Goal: Navigation & Orientation: Find specific page/section

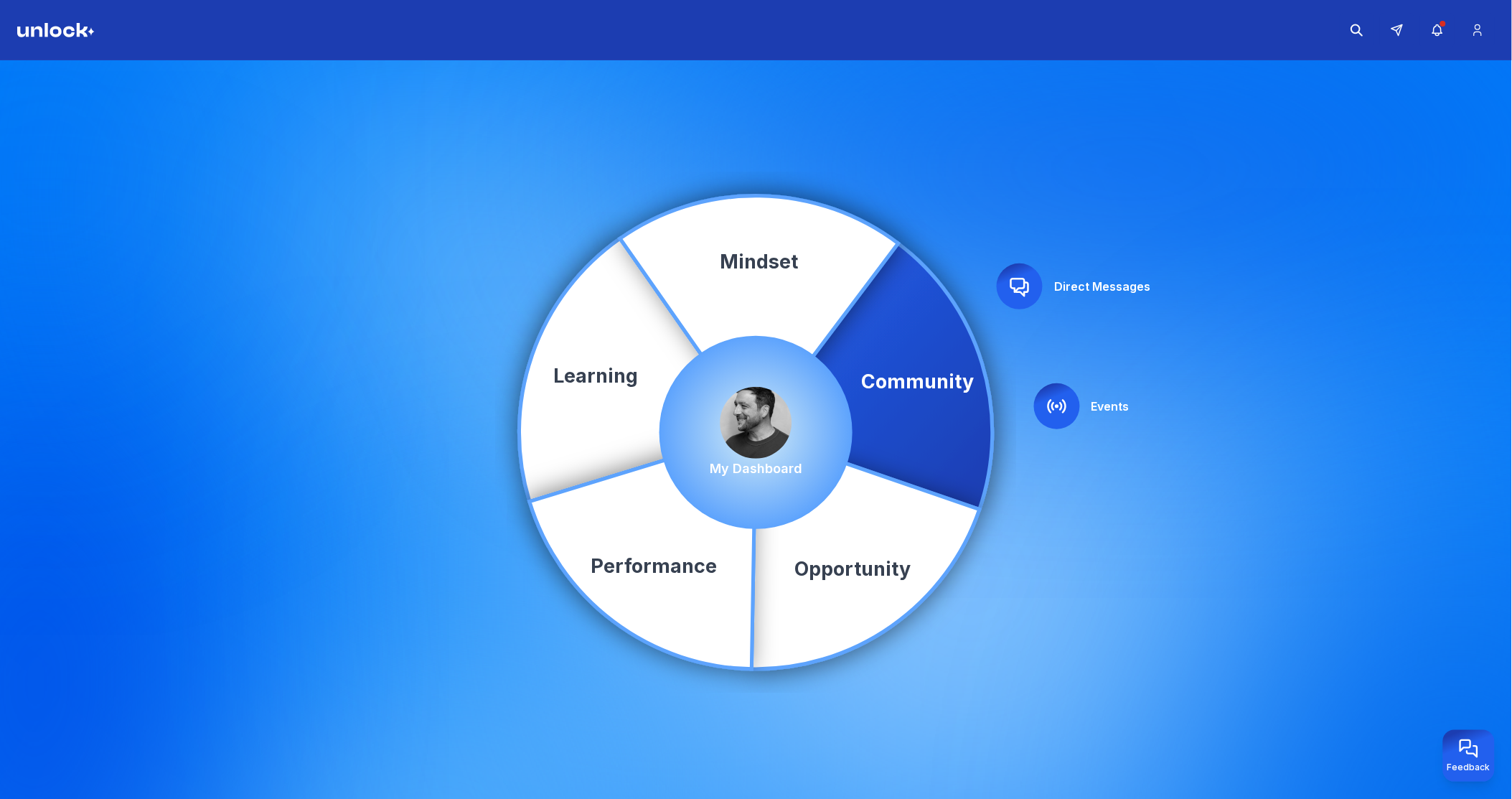
click at [752, 399] on img at bounding box center [756, 423] width 72 height 72
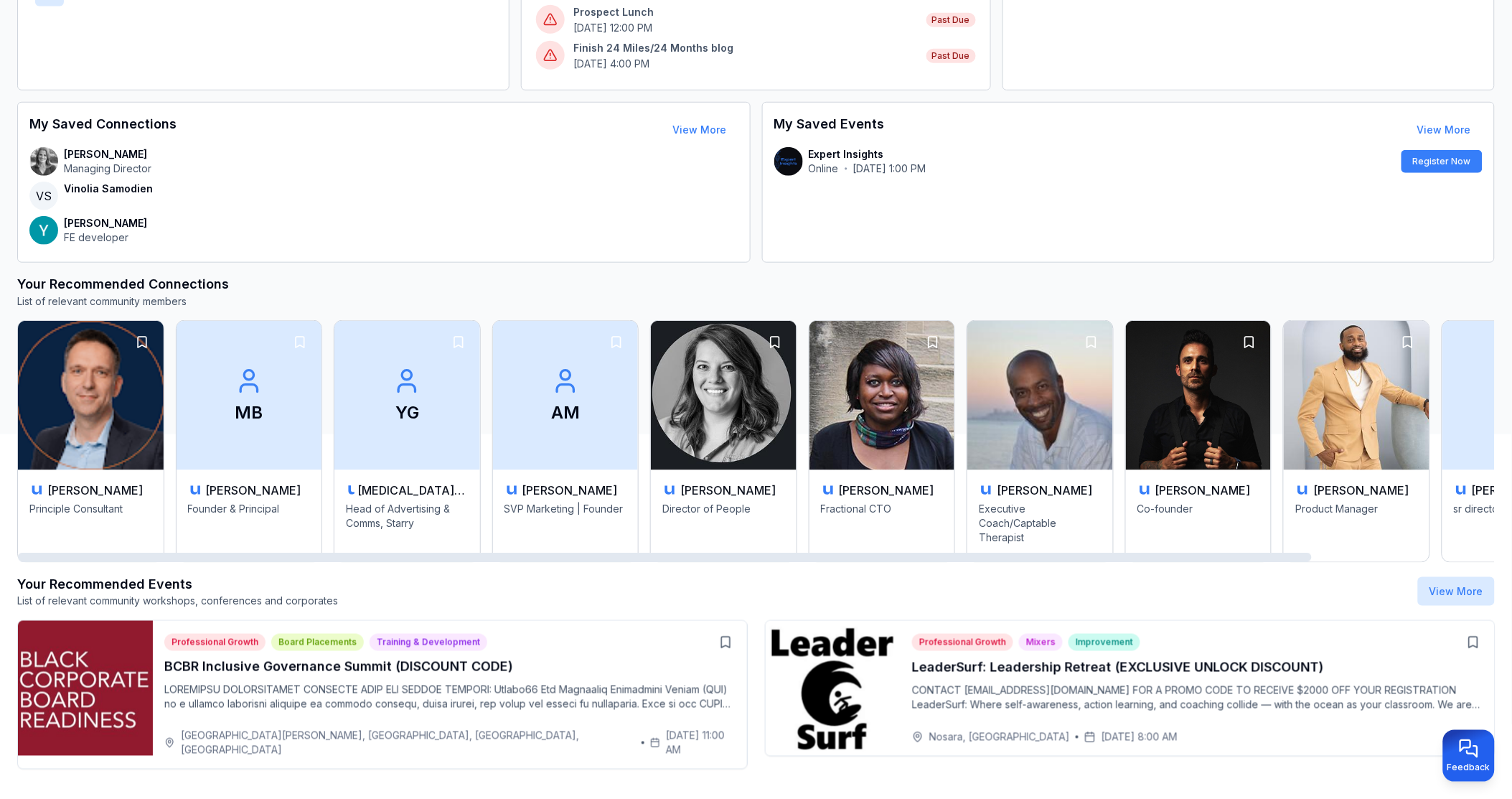
drag, startPoint x: 149, startPoint y: 560, endPoint x: 65, endPoint y: 576, distance: 85.5
click at [65, 562] on div at bounding box center [665, 557] width 1294 height 10
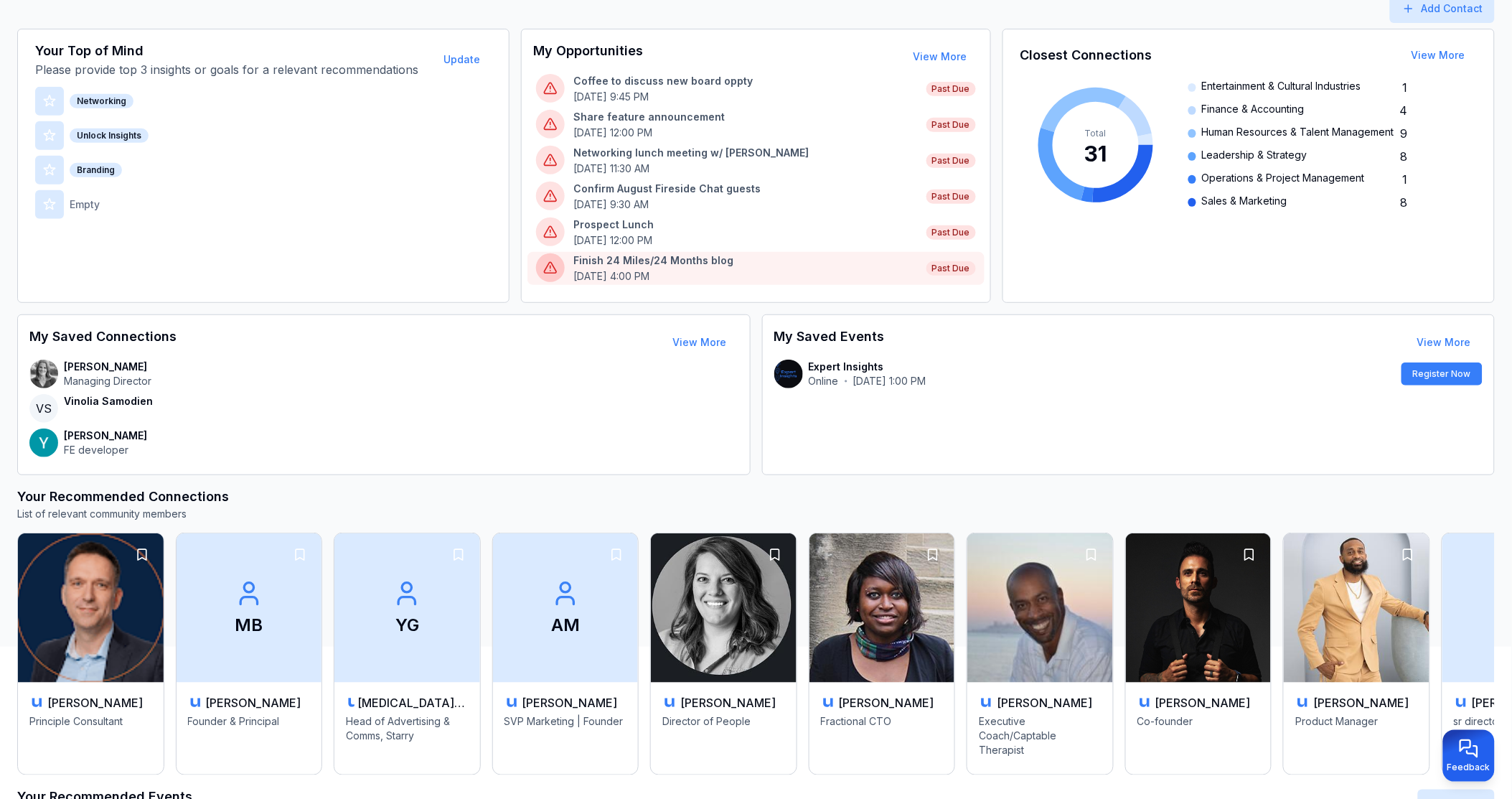
scroll to position [371, 0]
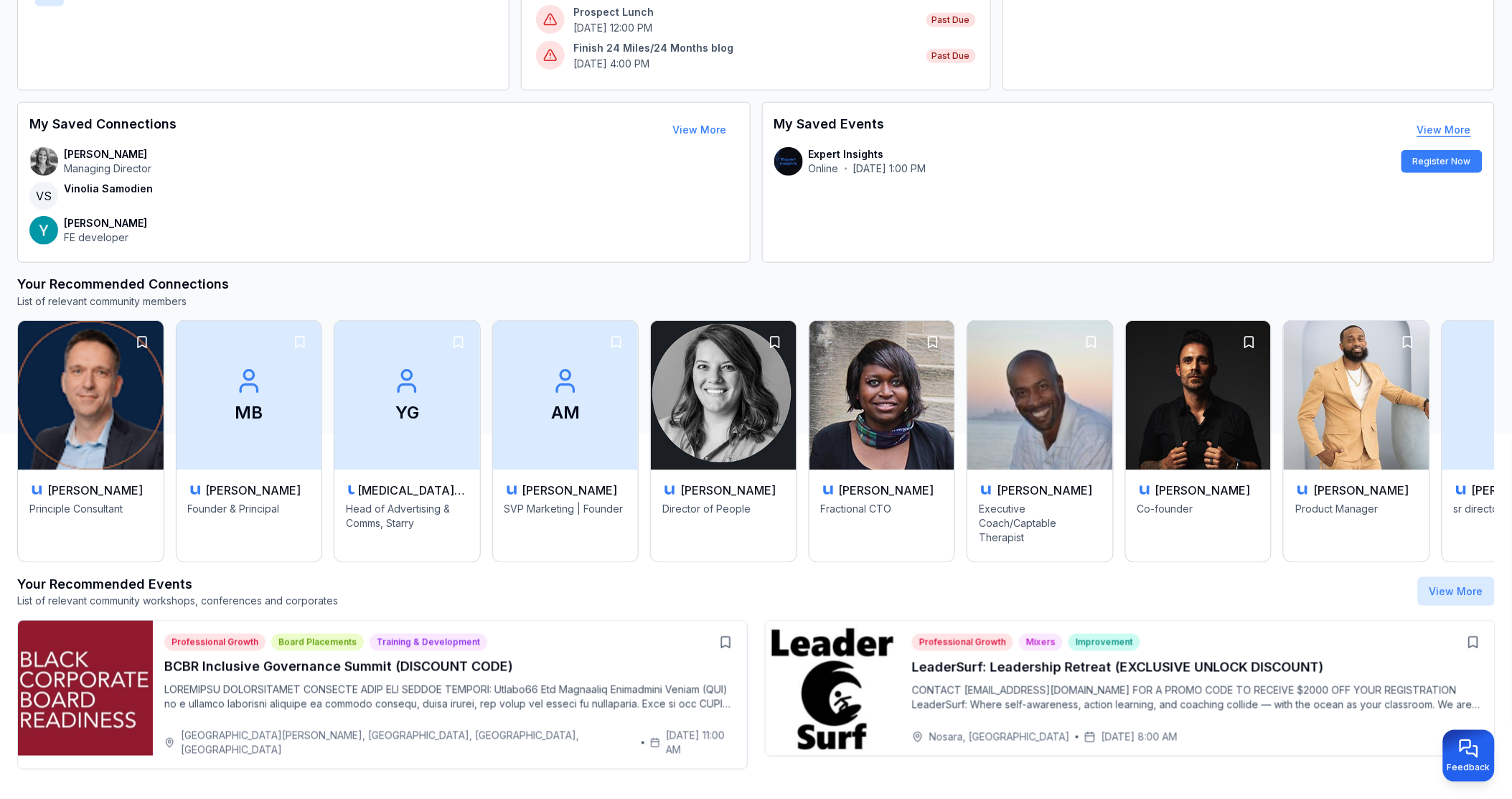
click at [1434, 128] on link "View More" at bounding box center [1444, 129] width 54 height 12
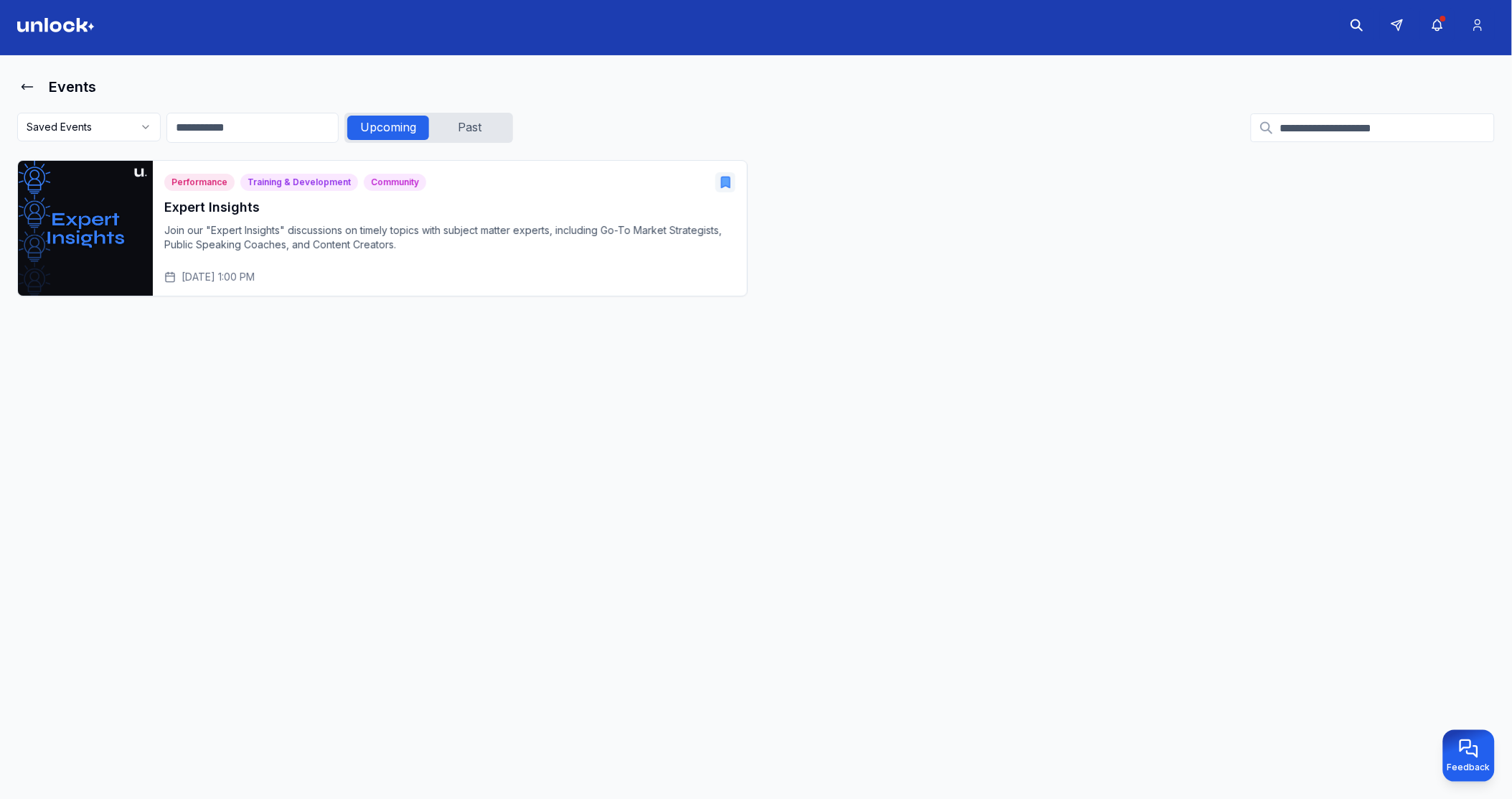
click at [730, 181] on icon "button" at bounding box center [725, 182] width 9 height 11
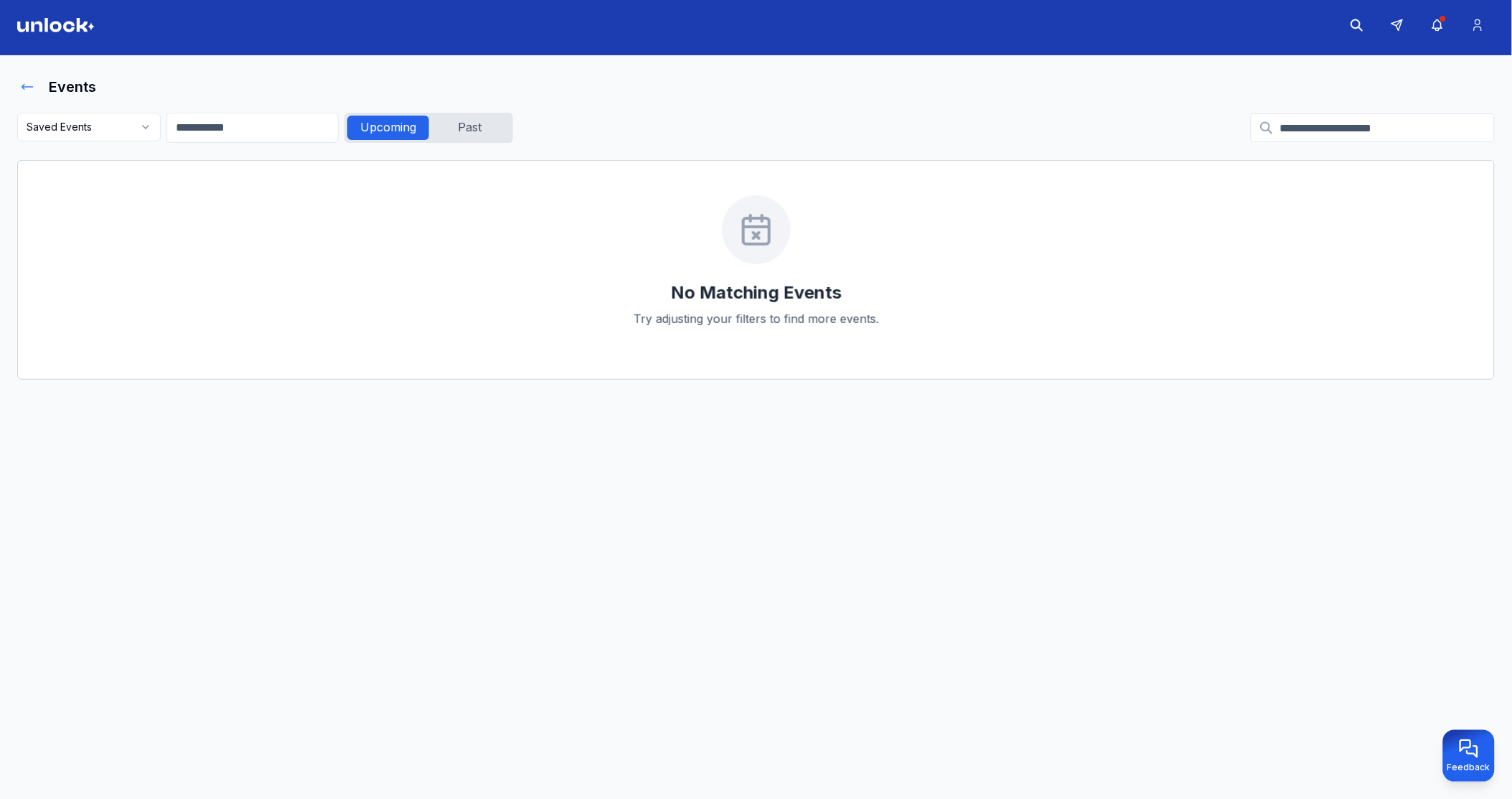
click at [24, 87] on icon at bounding box center [27, 87] width 15 height 15
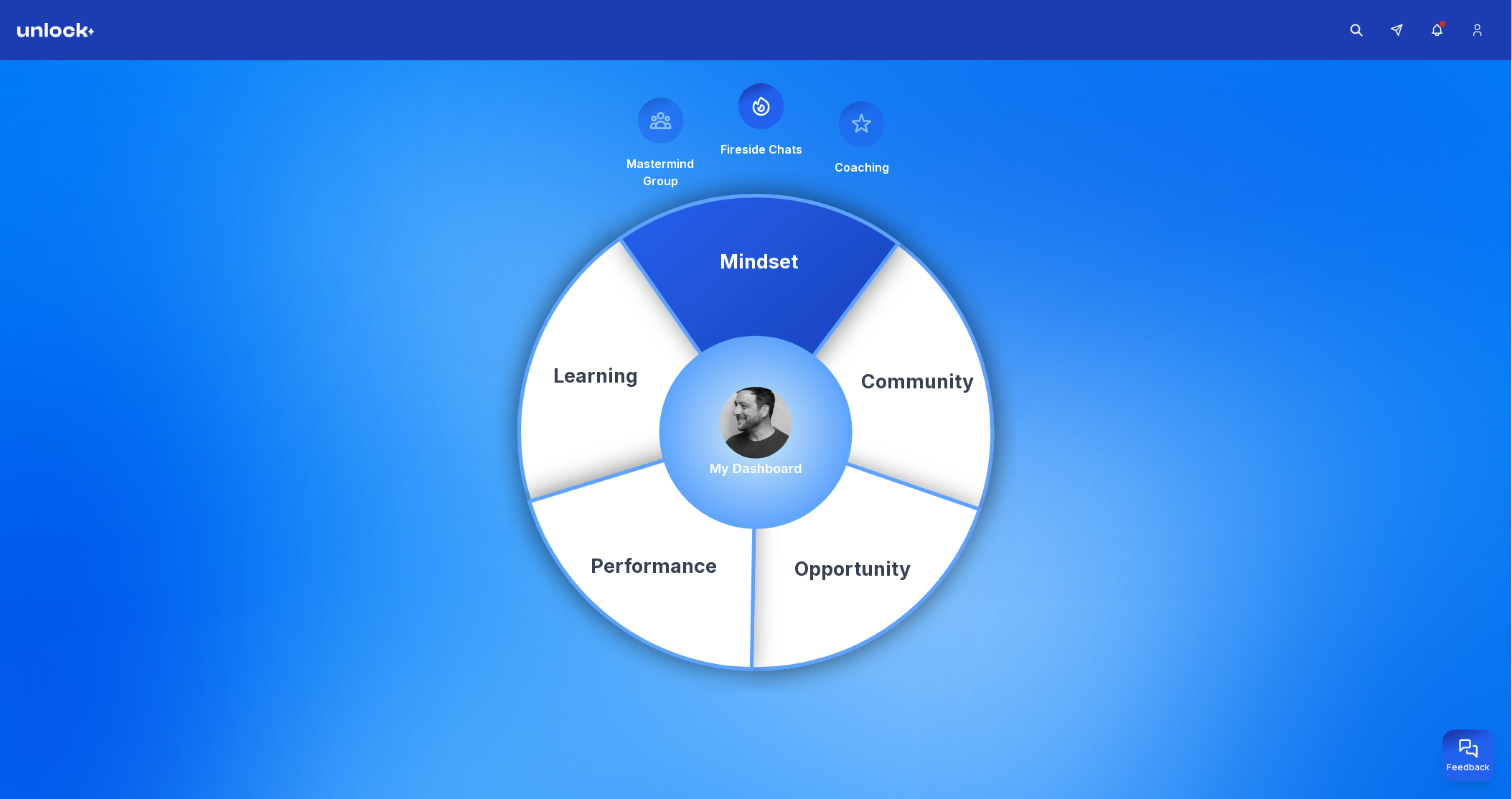
click at [741, 406] on img at bounding box center [756, 423] width 72 height 72
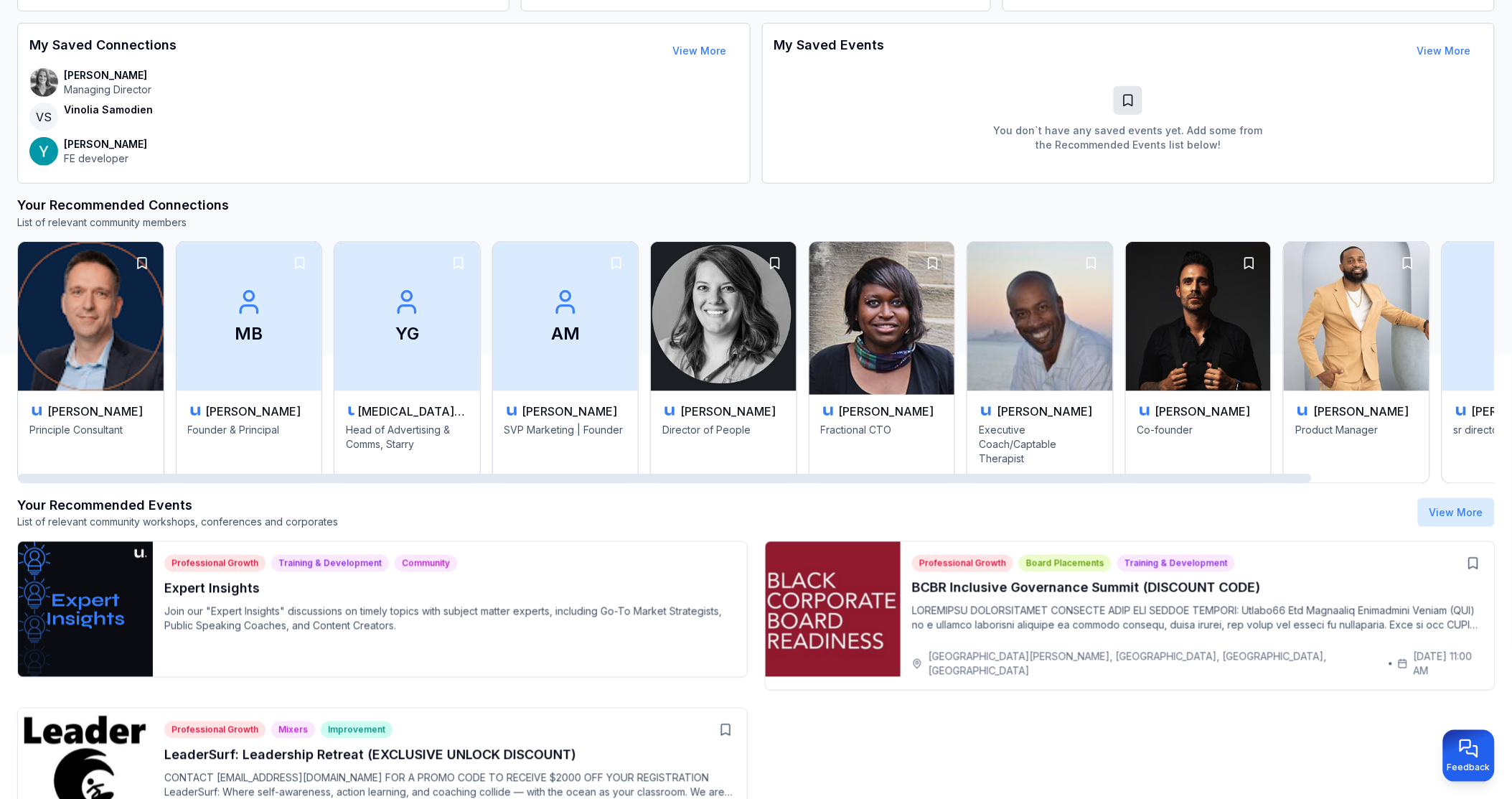
scroll to position [525, 0]
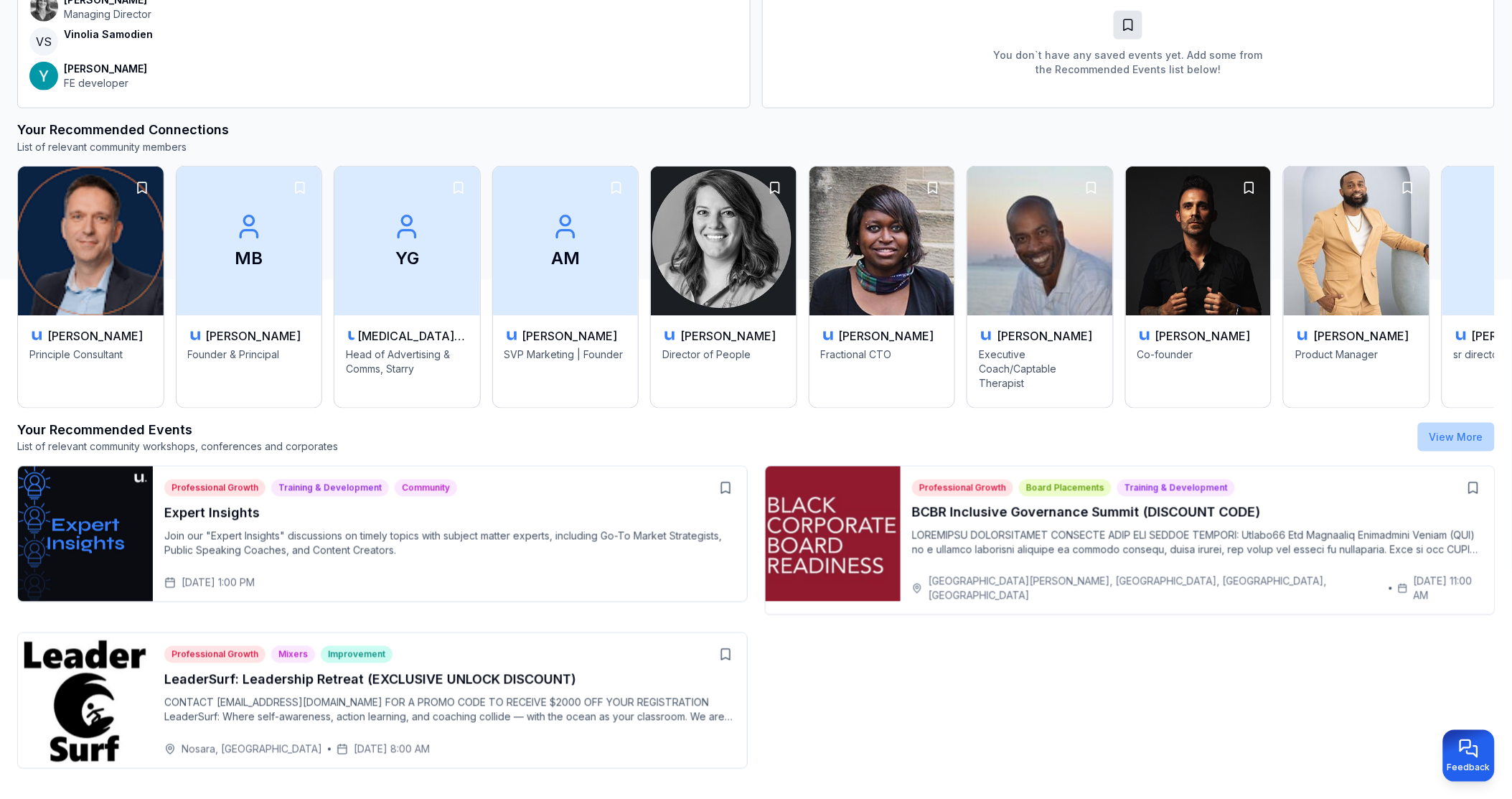
click at [1441, 447] on button "View More" at bounding box center [1456, 437] width 77 height 29
click at [1441, 446] on button "View More" at bounding box center [1456, 437] width 77 height 29
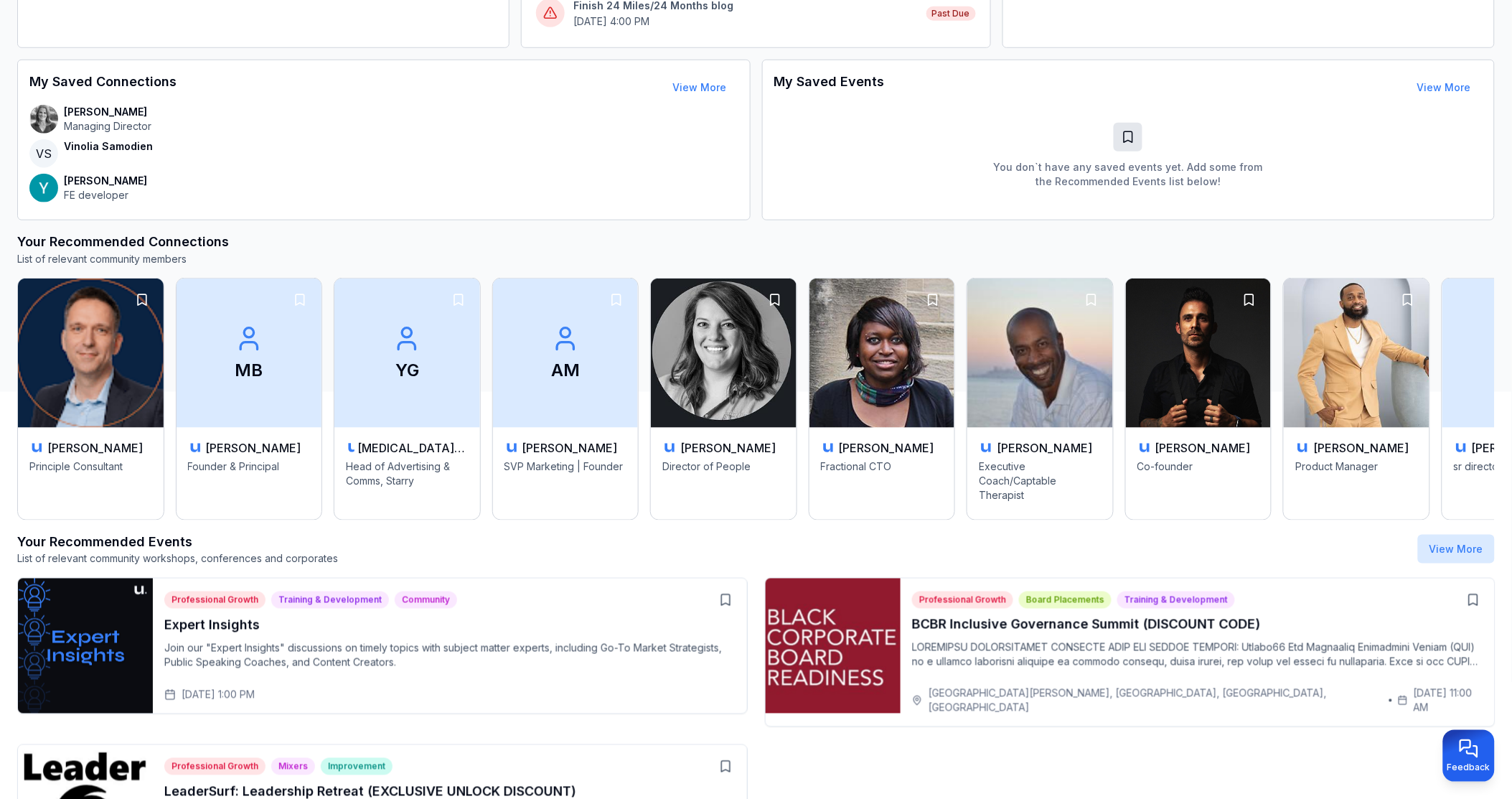
scroll to position [285, 0]
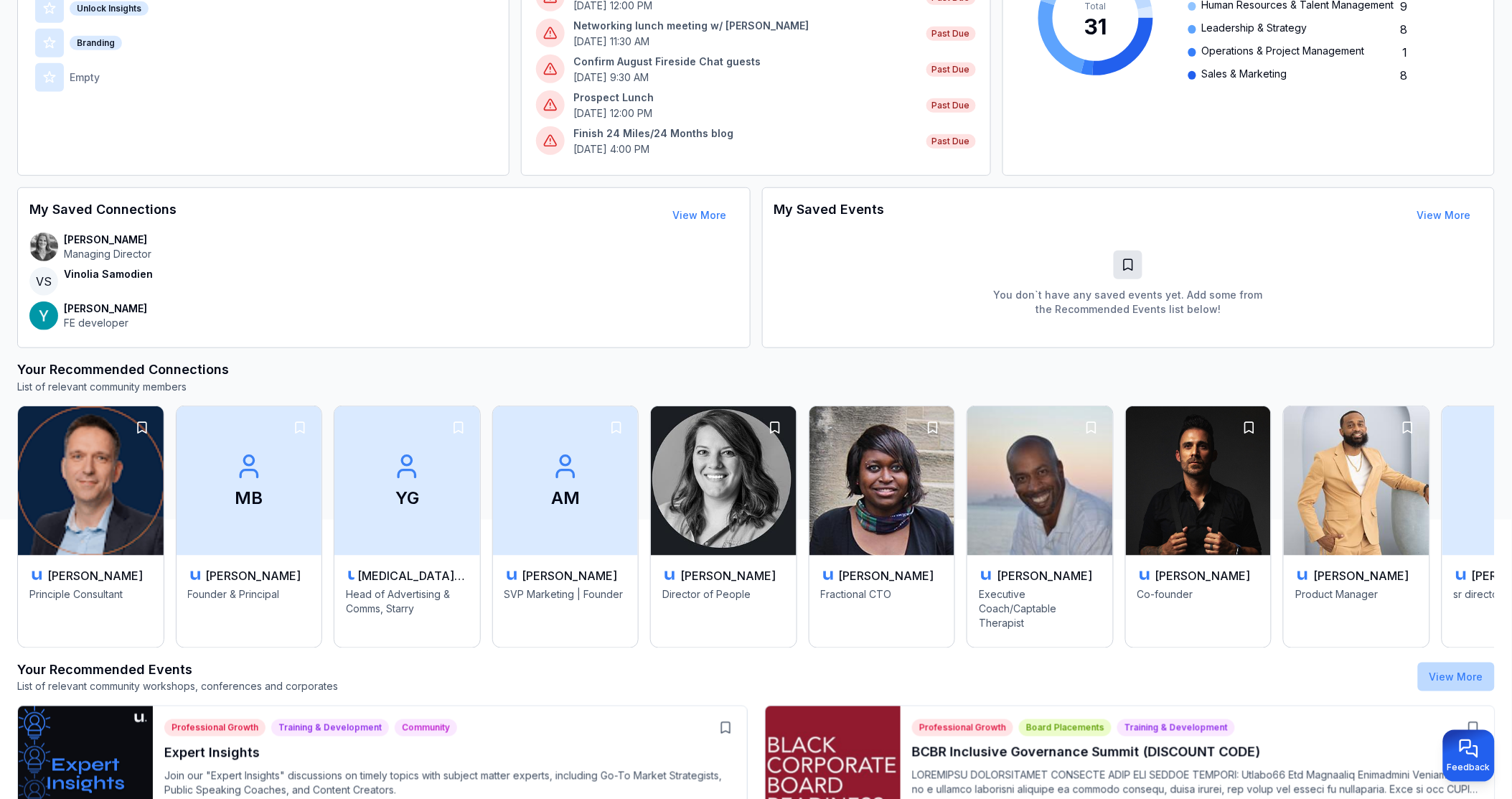
click at [1468, 675] on link "View More" at bounding box center [1456, 676] width 54 height 12
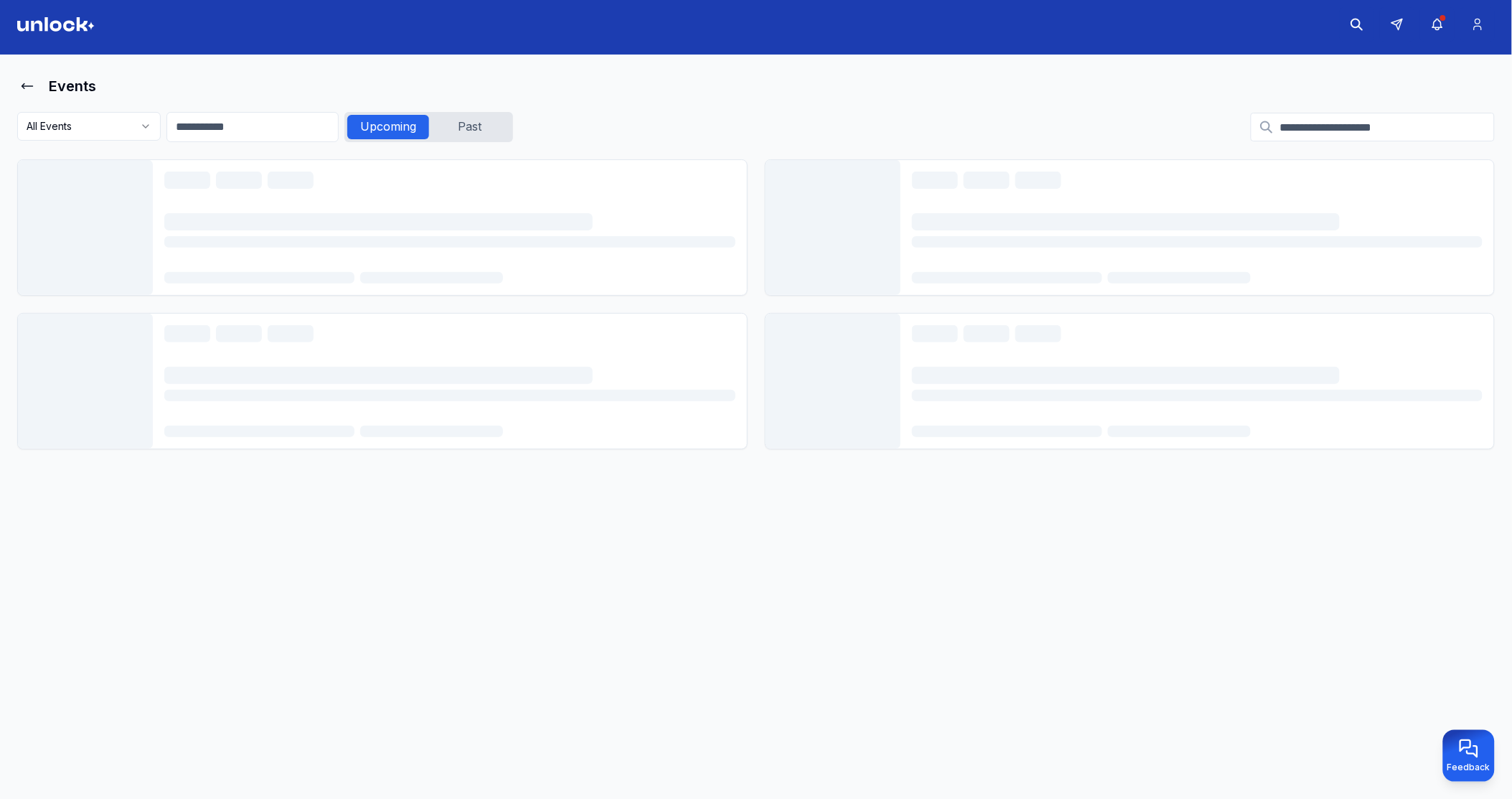
scroll to position [5, 0]
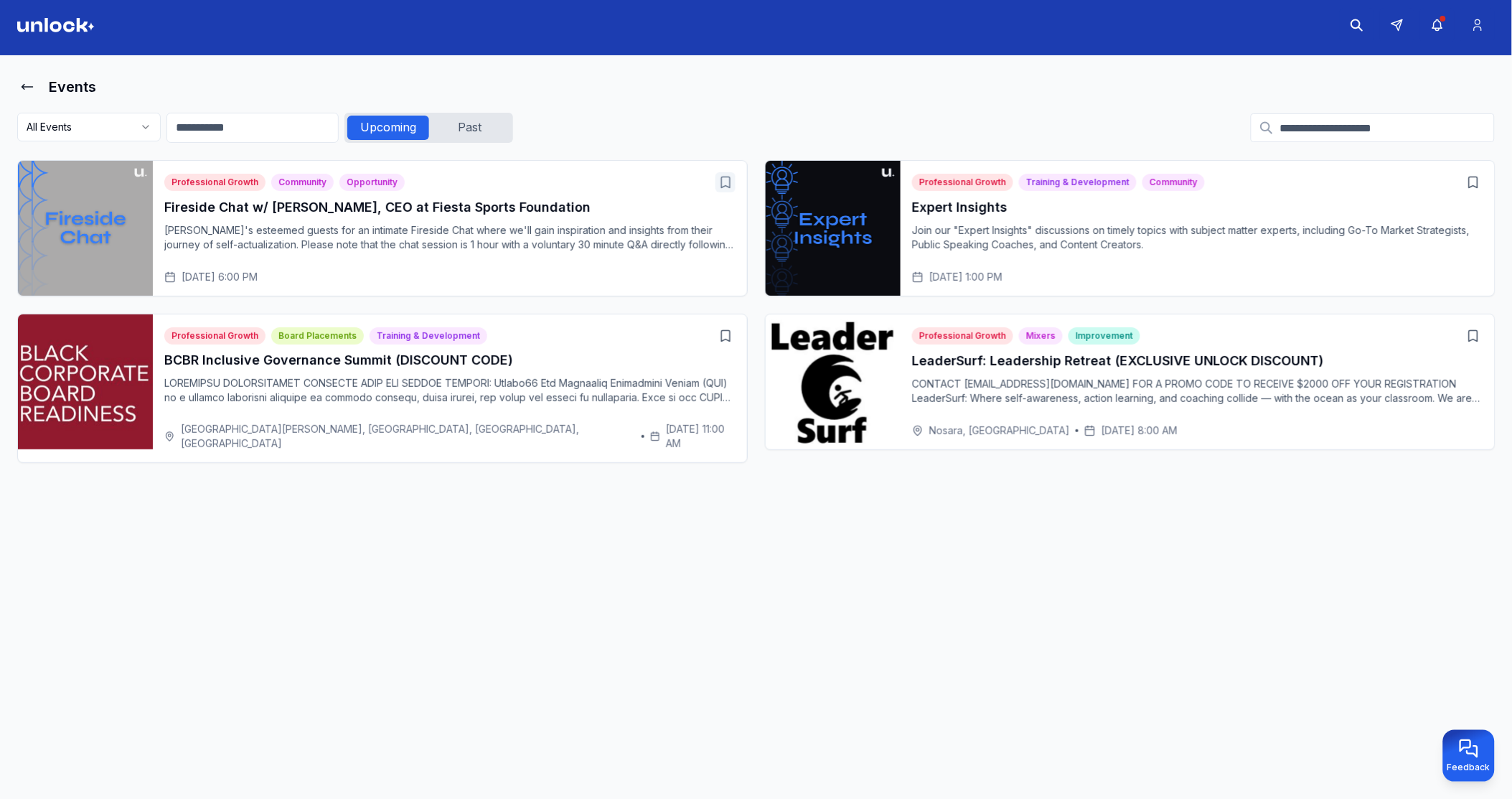
click at [725, 183] on icon "button" at bounding box center [726, 183] width 15 height 15
click at [27, 89] on icon at bounding box center [27, 87] width 15 height 15
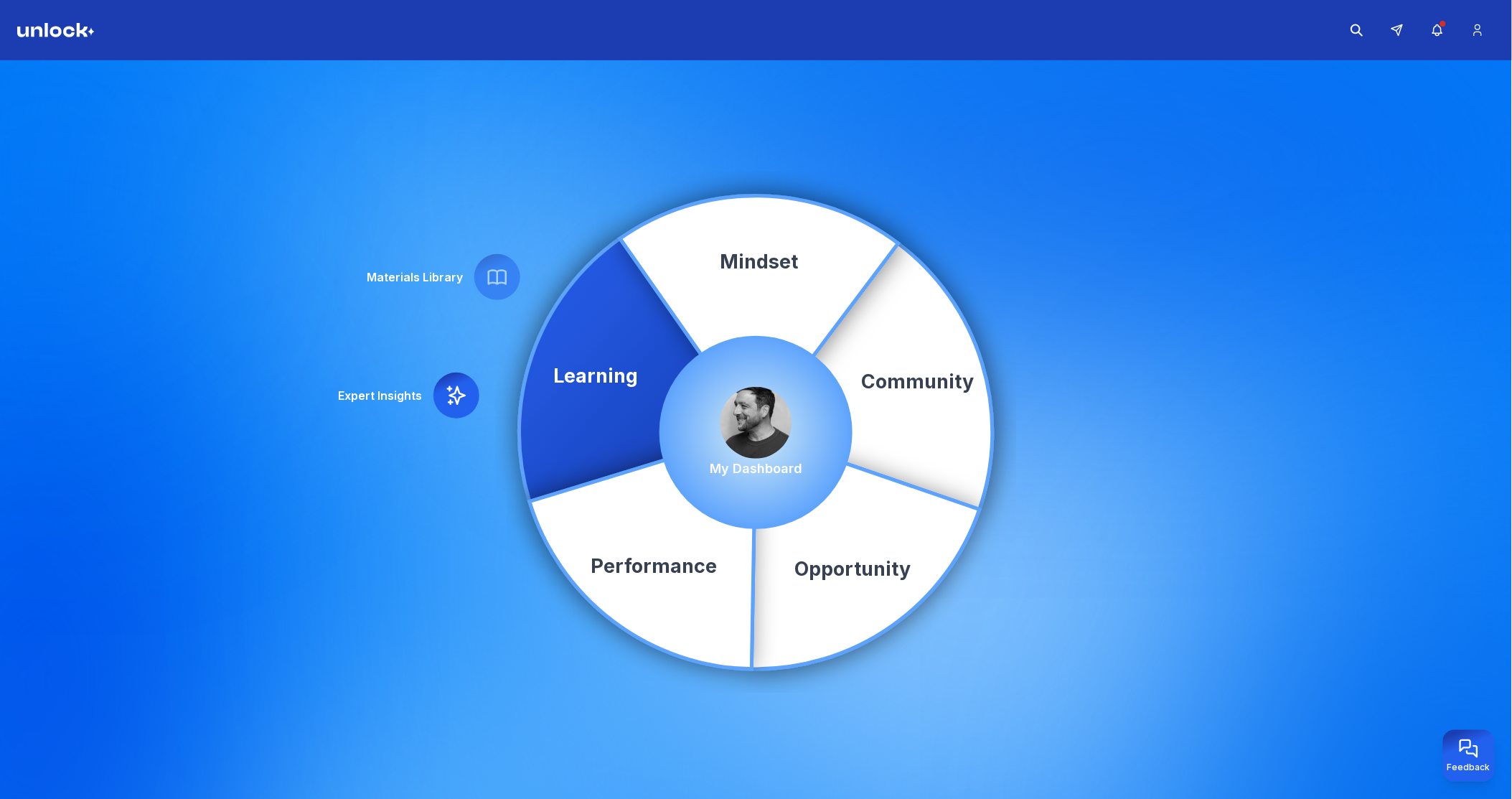
click at [761, 403] on img at bounding box center [756, 423] width 72 height 72
